Goal: Task Accomplishment & Management: Use online tool/utility

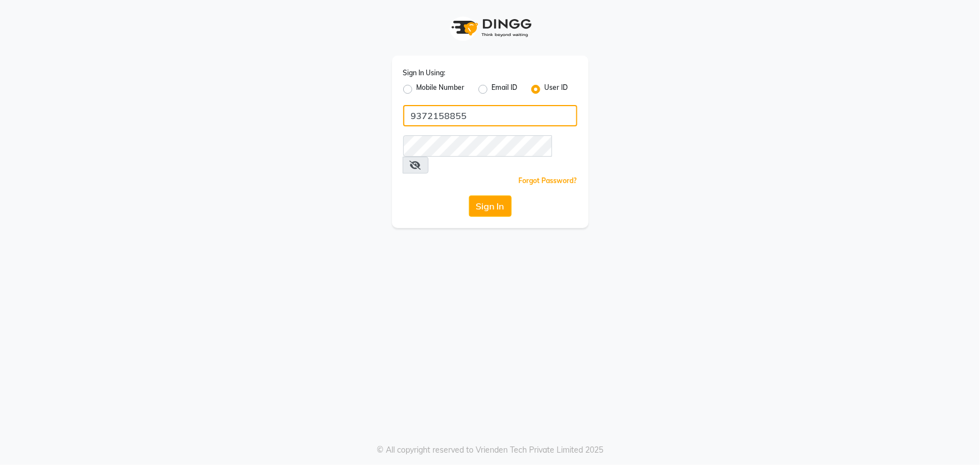
click at [452, 111] on input "9372158855" at bounding box center [490, 115] width 174 height 21
type input "evian"
click at [493, 195] on button "Sign In" at bounding box center [490, 205] width 43 height 21
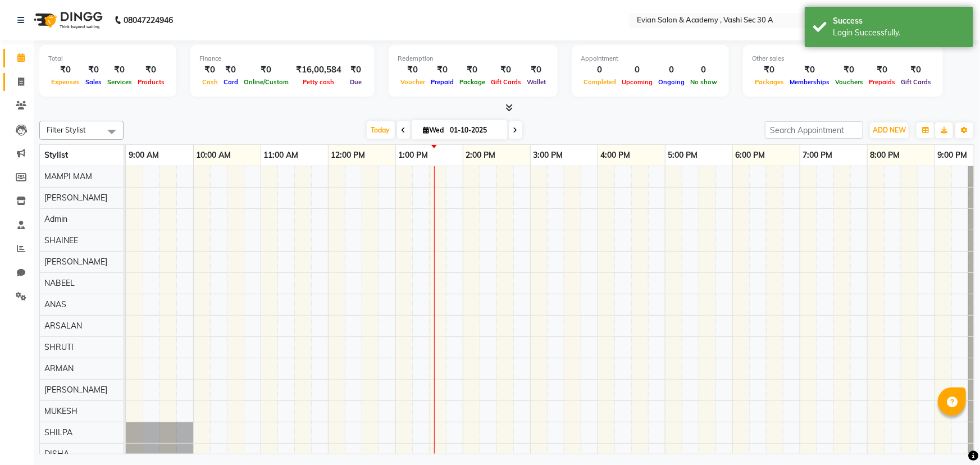
click at [22, 83] on icon at bounding box center [21, 82] width 6 height 8
select select "service"
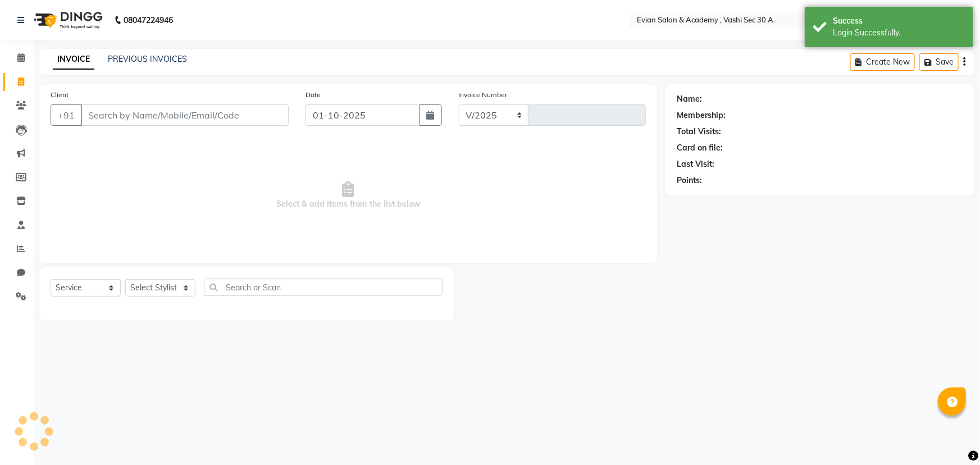
select select "4961"
type input "0684"
click at [170, 119] on input "Client" at bounding box center [185, 114] width 208 height 21
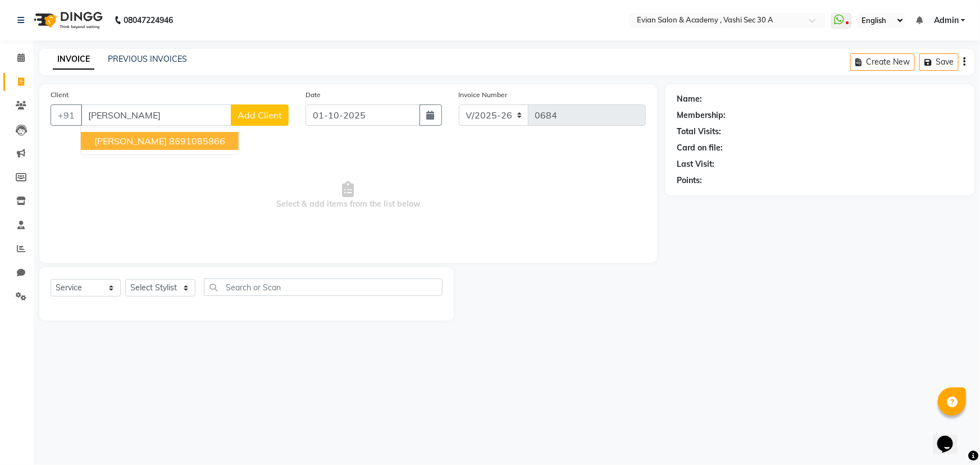
click at [158, 138] on button "[PERSON_NAME] 8691085866" at bounding box center [160, 141] width 158 height 18
type input "8691085866"
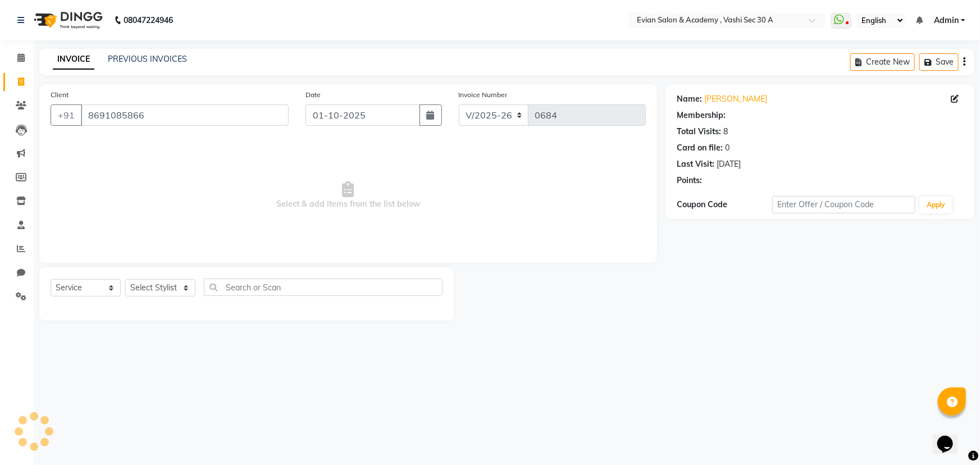
select select "2: Object"
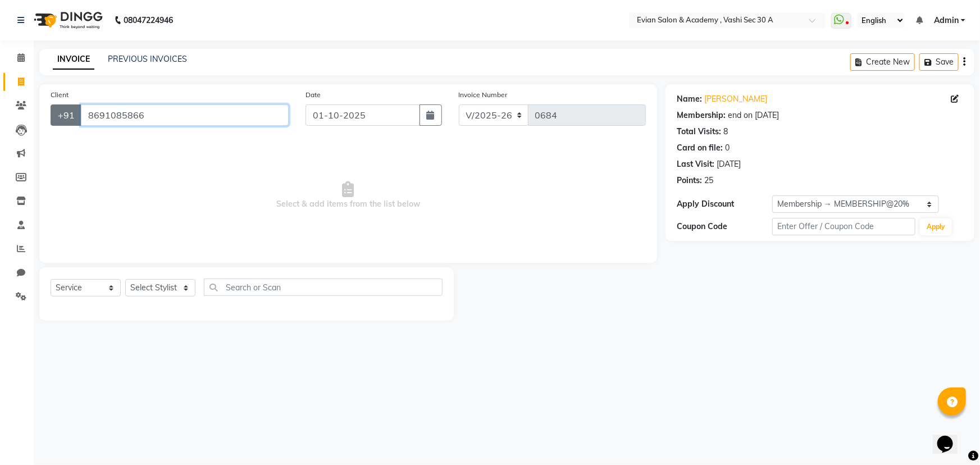
drag, startPoint x: 146, startPoint y: 116, endPoint x: 69, endPoint y: 119, distance: 77.0
click at [69, 119] on div "[PHONE_NUMBER]" at bounding box center [170, 114] width 238 height 21
